Goal: Transaction & Acquisition: Purchase product/service

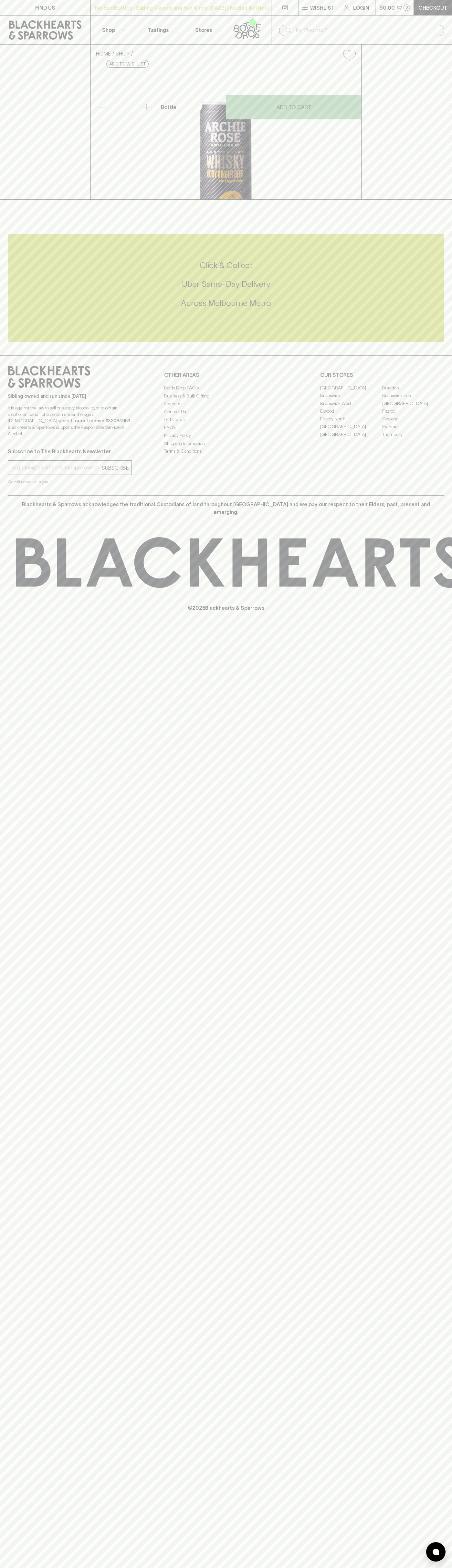
click at [177, 13] on div "| No Bad Bottles | Sibling Owned and Run Since [DATE] | No Bad Bottles | Siblin…" at bounding box center [180, 7] width 181 height 15
click at [435, 50] on div "HOME SHOP [PERSON_NAME] Whisky & Dry Ginger Beer with Finger Lime 330ml $8.50 A…" at bounding box center [226, 122] width 452 height 155
click at [322, 1567] on html "FIND US | No Bad Bottles | Sibling Owned and Run Since [DATE] | No Bad Bottles …" at bounding box center [226, 784] width 452 height 1568
click at [15, 1521] on div "FIND US | No Bad Bottles | Sibling Owned and Run Since [DATE] | No Bad Bottles …" at bounding box center [226, 784] width 452 height 1568
